Goal: Transaction & Acquisition: Purchase product/service

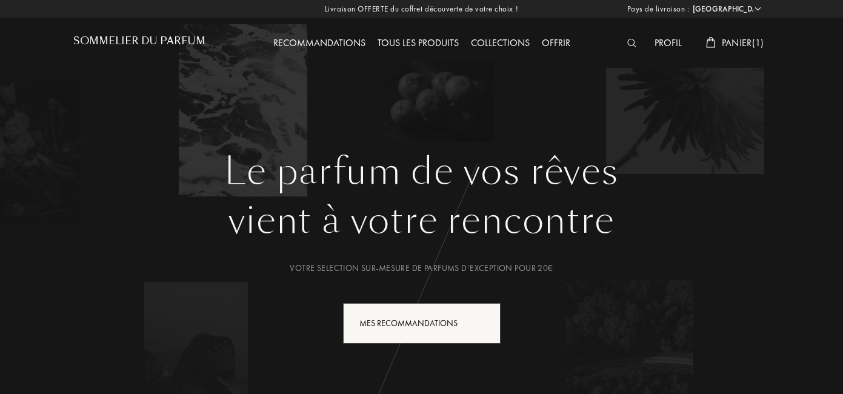
select select "FR"
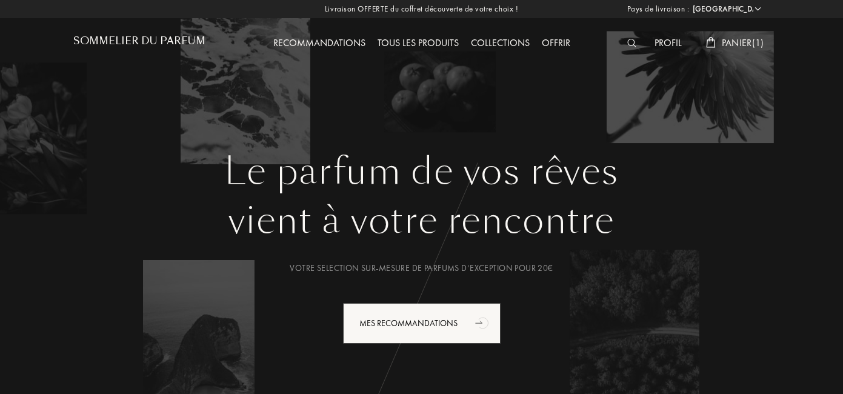
click at [423, 44] on div "Tous les produits" at bounding box center [417, 44] width 93 height 16
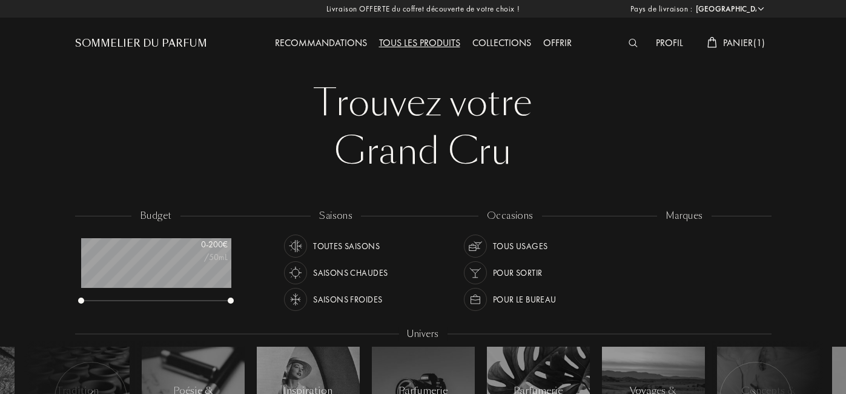
select select "FR"
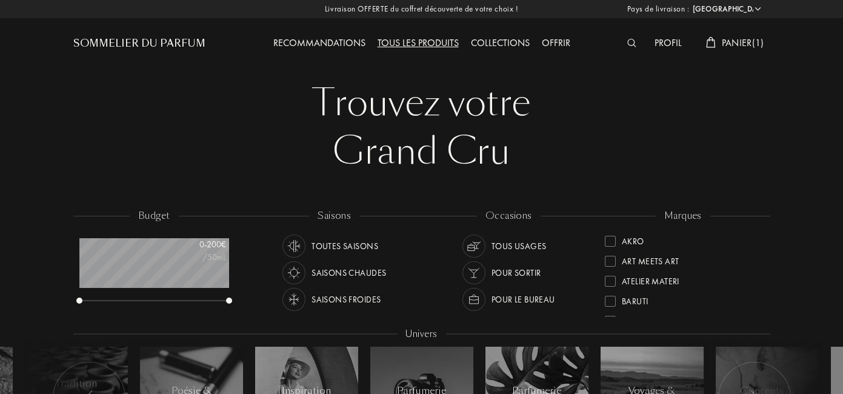
scroll to position [60, 150]
click at [610, 247] on div "Art Meets Art" at bounding box center [683, 257] width 156 height 20
click at [609, 244] on div at bounding box center [610, 241] width 11 height 11
click at [609, 245] on div at bounding box center [610, 241] width 11 height 11
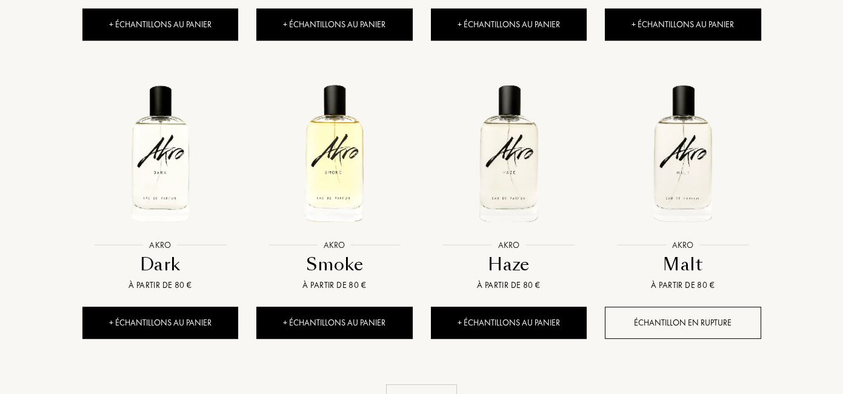
scroll to position [1138, 0]
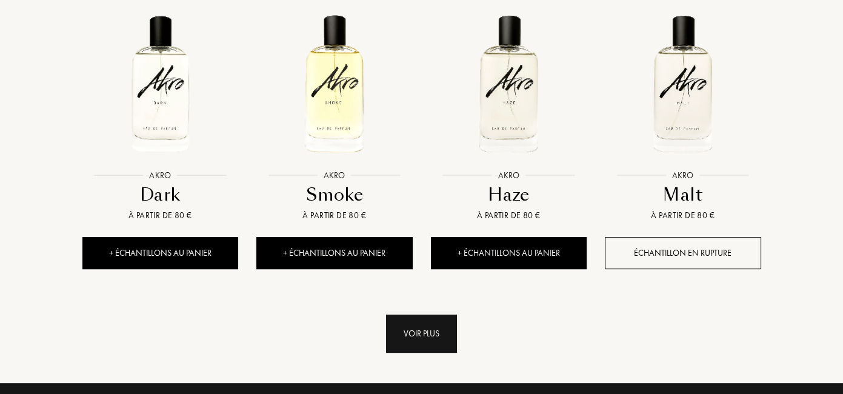
click at [440, 347] on div "Voir plus" at bounding box center [421, 333] width 71 height 38
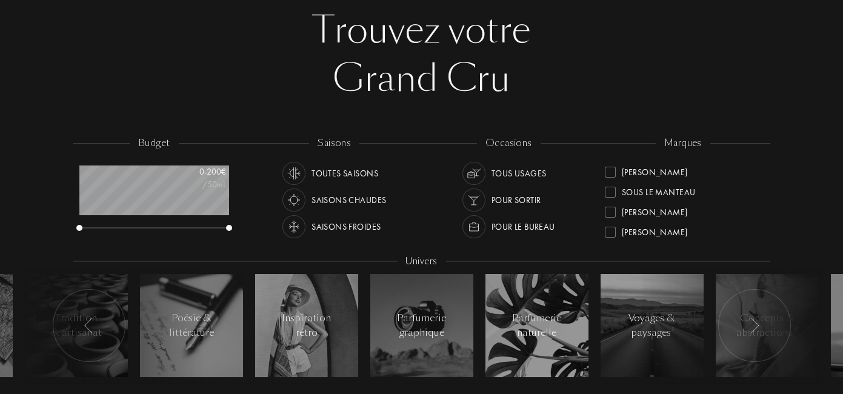
scroll to position [439, 0]
click at [611, 215] on div "Ulrich Lang" at bounding box center [683, 225] width 156 height 20
click at [614, 192] on div at bounding box center [610, 188] width 11 height 11
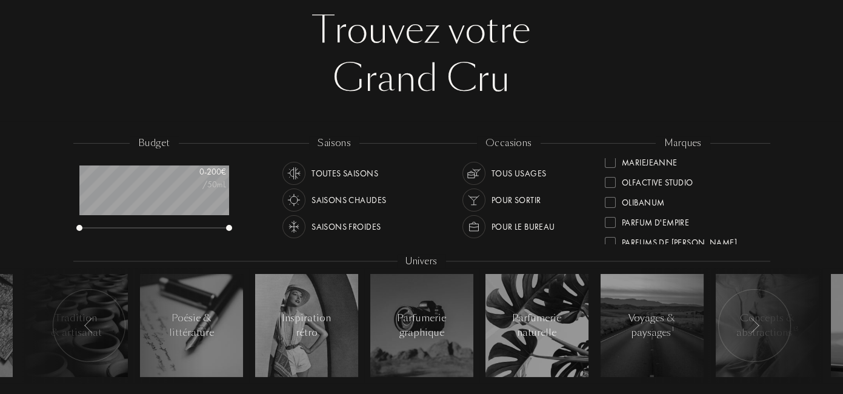
scroll to position [439, 0]
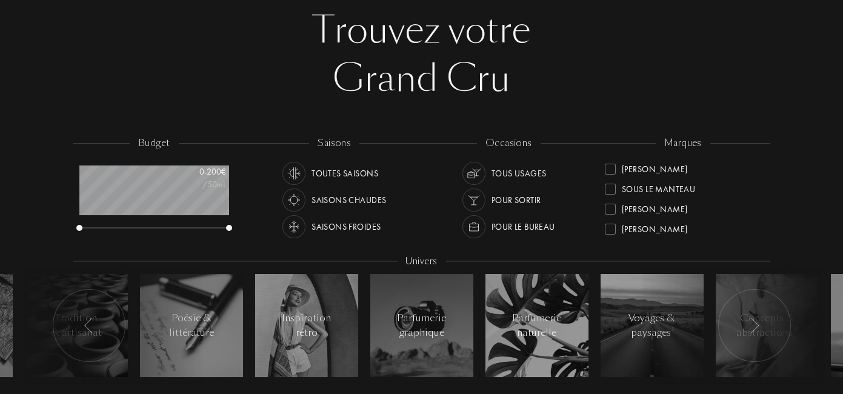
click at [613, 211] on div at bounding box center [610, 209] width 11 height 11
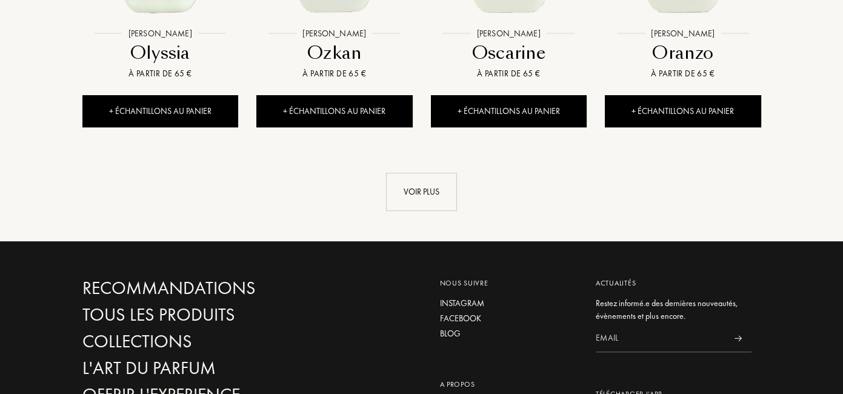
scroll to position [1282, 0]
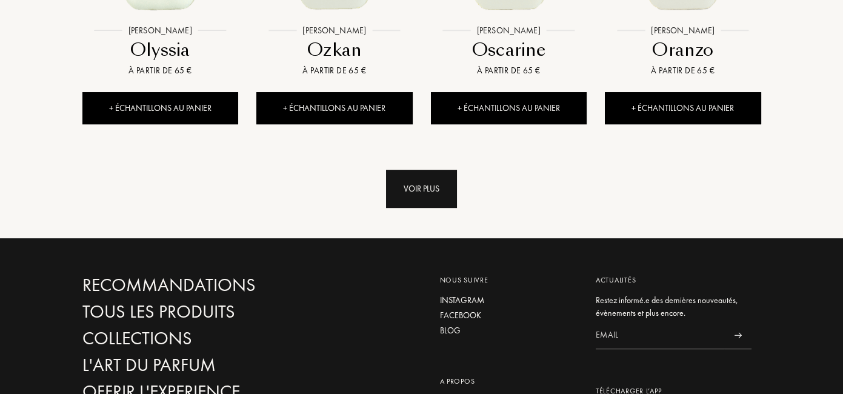
click at [420, 198] on div "Voir plus" at bounding box center [421, 189] width 71 height 38
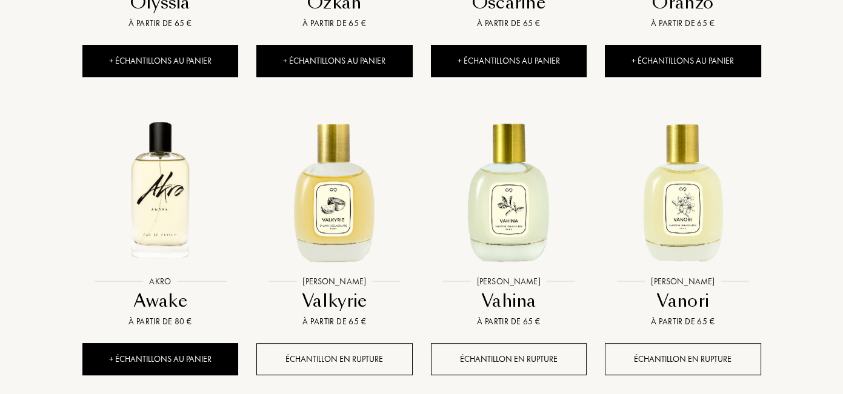
scroll to position [1336, 0]
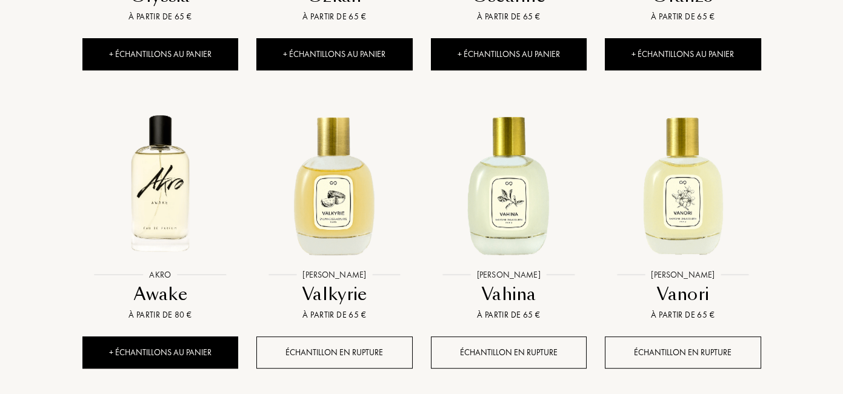
click at [331, 222] on img at bounding box center [334, 183] width 157 height 157
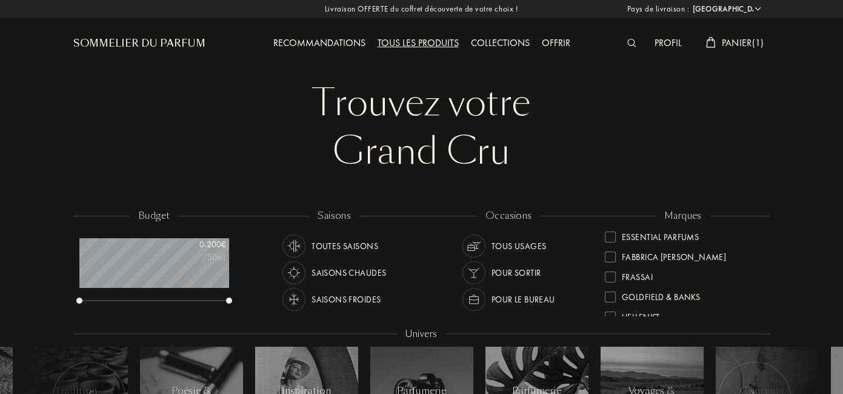
scroll to position [168, 0]
click at [612, 298] on div at bounding box center [610, 293] width 11 height 11
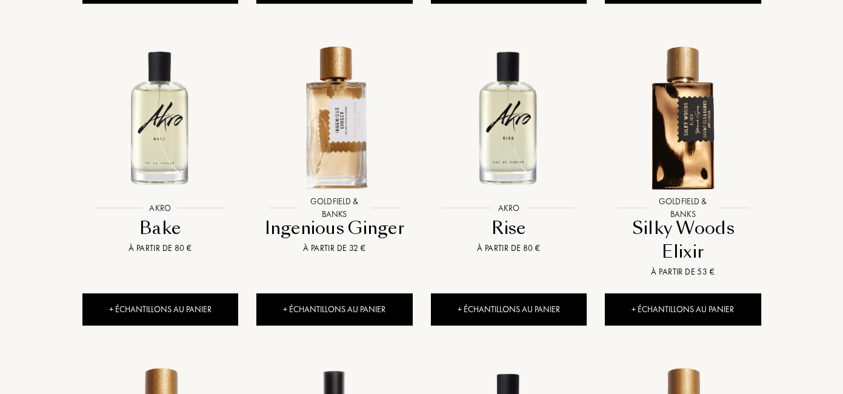
scroll to position [808, 0]
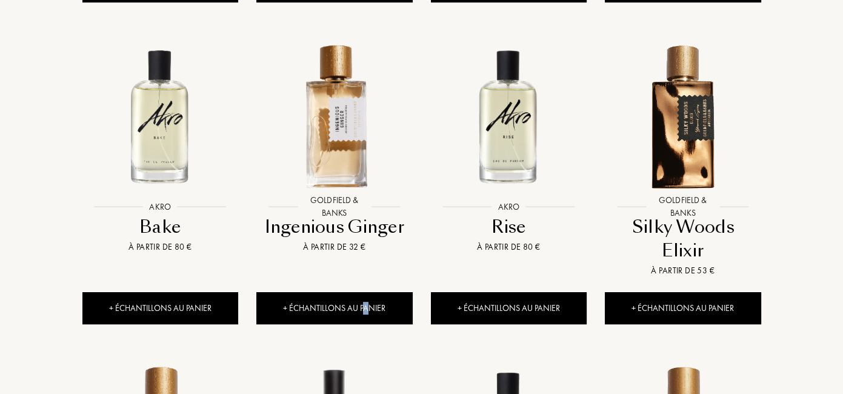
drag, startPoint x: 365, startPoint y: 303, endPoint x: 380, endPoint y: 274, distance: 32.5
click at [364, 288] on div "Goldfield & Banks Goldfield & Banks Ingenious Ginger À partir de 32 € + Échanti…" at bounding box center [334, 185] width 174 height 322
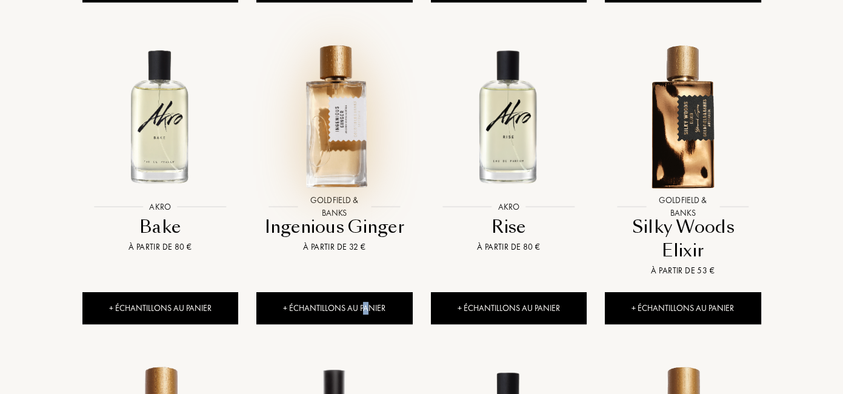
click at [335, 151] on img at bounding box center [334, 115] width 157 height 157
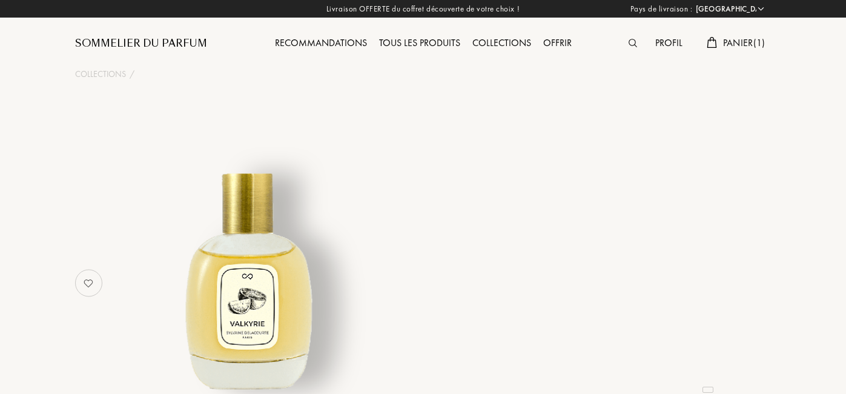
select select "FR"
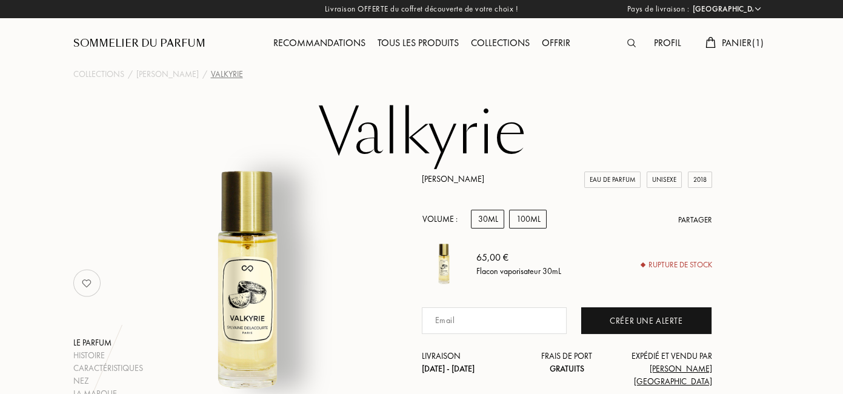
click at [523, 225] on div "100mL" at bounding box center [528, 219] width 38 height 19
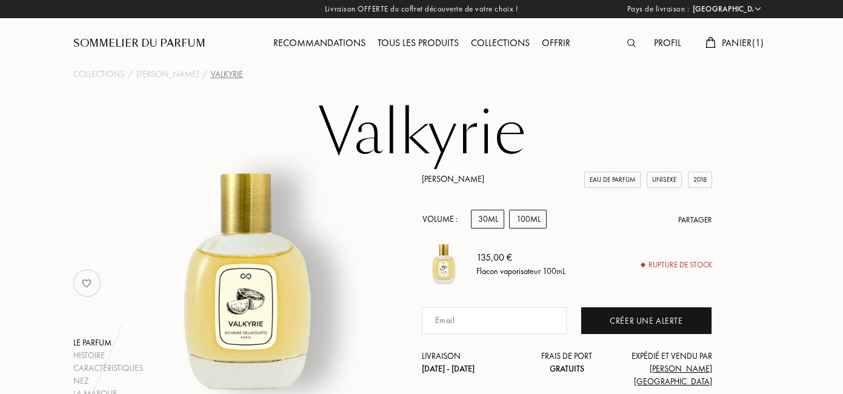
click at [489, 221] on div "30mL" at bounding box center [487, 219] width 33 height 19
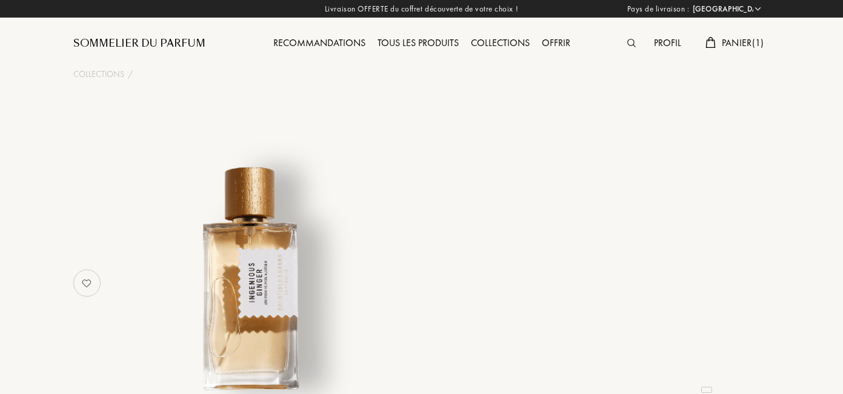
select select "FR"
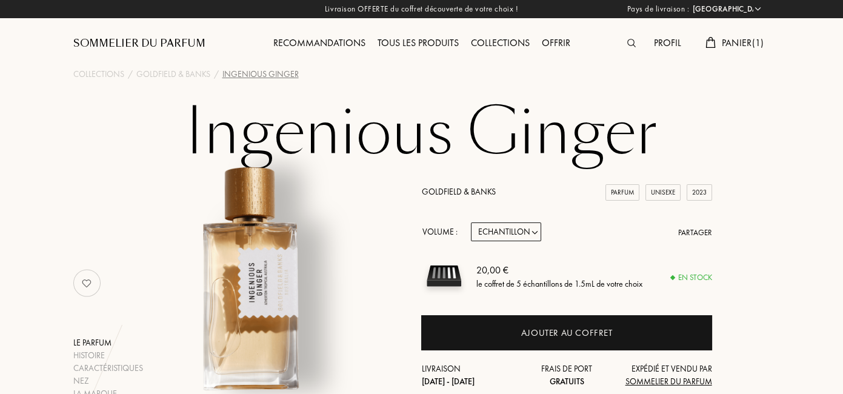
click at [538, 236] on select "Echantillon 10mL 50mL 100mL" at bounding box center [506, 231] width 70 height 19
select select "2"
click at [471, 223] on select "Echantillon 10mL 50mL 100mL" at bounding box center [506, 231] width 70 height 19
select select "2"
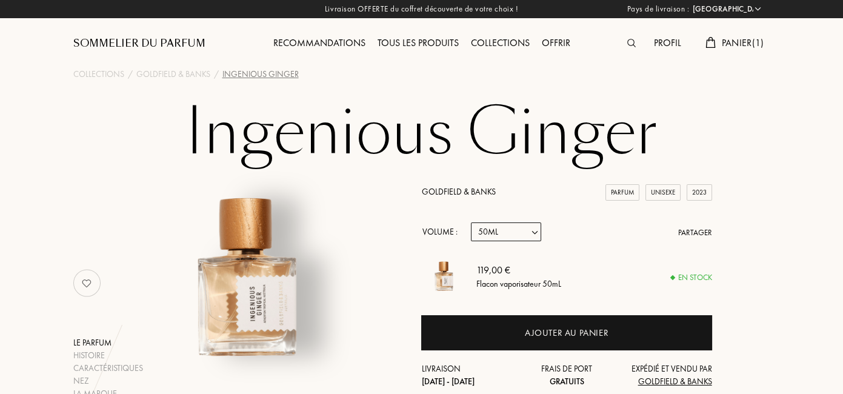
click at [532, 240] on select "Echantillon 10mL 50mL 100mL" at bounding box center [506, 231] width 70 height 19
select select "3"
click at [471, 223] on select "Echantillon 10mL 50mL 100mL" at bounding box center [506, 231] width 70 height 19
select select "3"
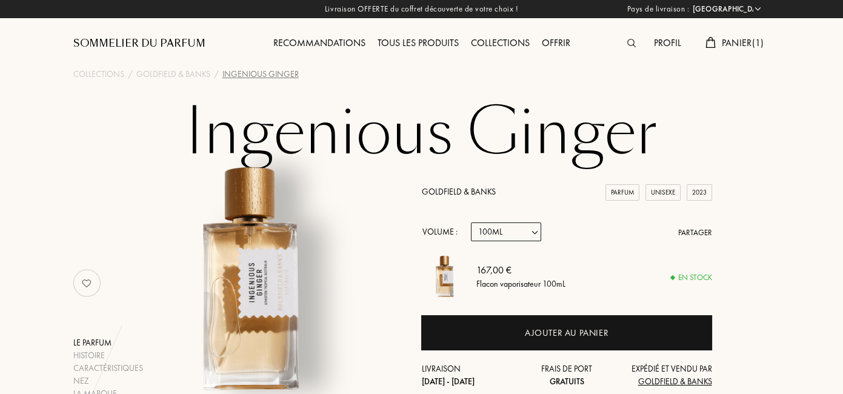
click at [537, 235] on select "Echantillon 10mL 50mL 100mL" at bounding box center [506, 231] width 70 height 19
select select "2"
click at [471, 223] on select "Echantillon 10mL 50mL 100mL" at bounding box center [506, 231] width 70 height 19
select select "2"
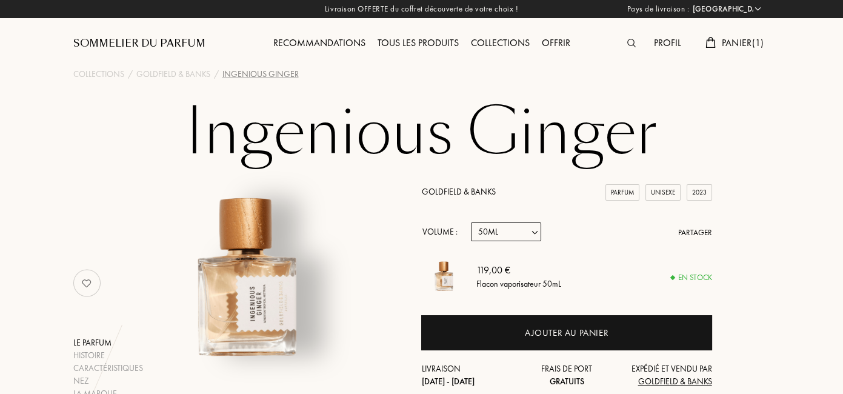
click at [534, 240] on select "Echantillon 10mL 50mL 100mL" at bounding box center [506, 231] width 70 height 19
select select "3"
click at [471, 223] on select "Echantillon 10mL 50mL 100mL" at bounding box center [506, 231] width 70 height 19
select select "3"
